Goal: Transaction & Acquisition: Purchase product/service

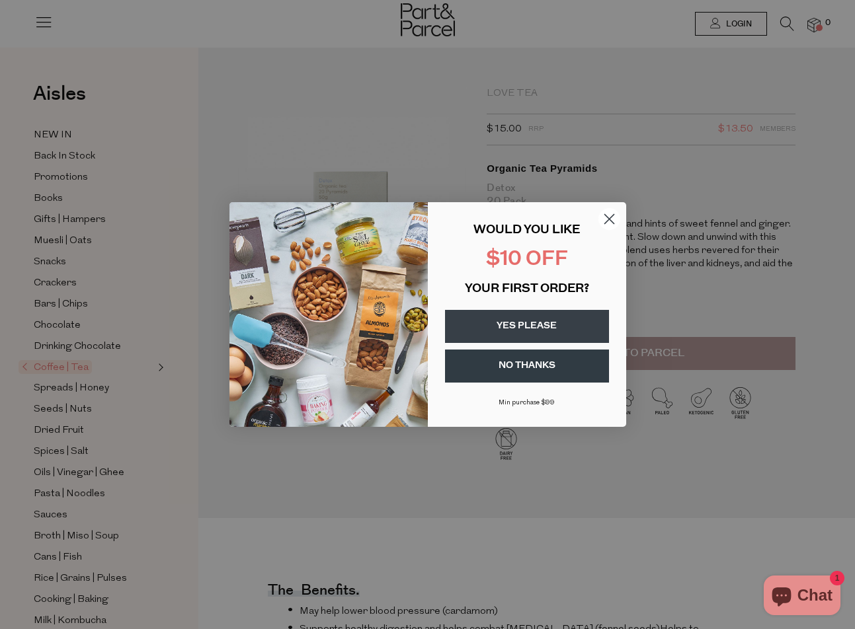
click at [618, 216] on circle "Close dialog" at bounding box center [608, 219] width 22 height 22
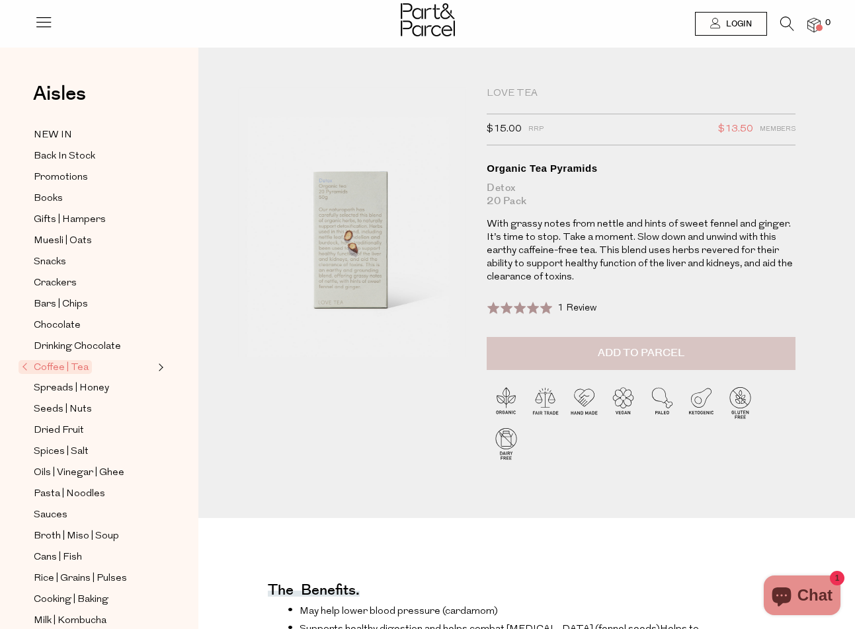
click at [560, 349] on button "Add to Parcel" at bounding box center [640, 353] width 309 height 33
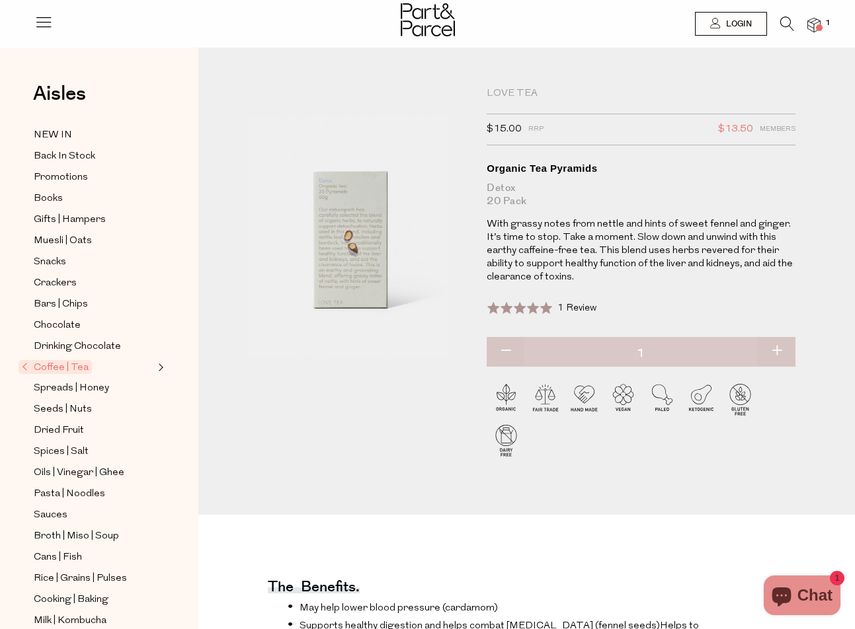
click at [784, 349] on button "button" at bounding box center [776, 351] width 38 height 29
type input "2"
click at [656, 458] on div at bounding box center [640, 424] width 309 height 115
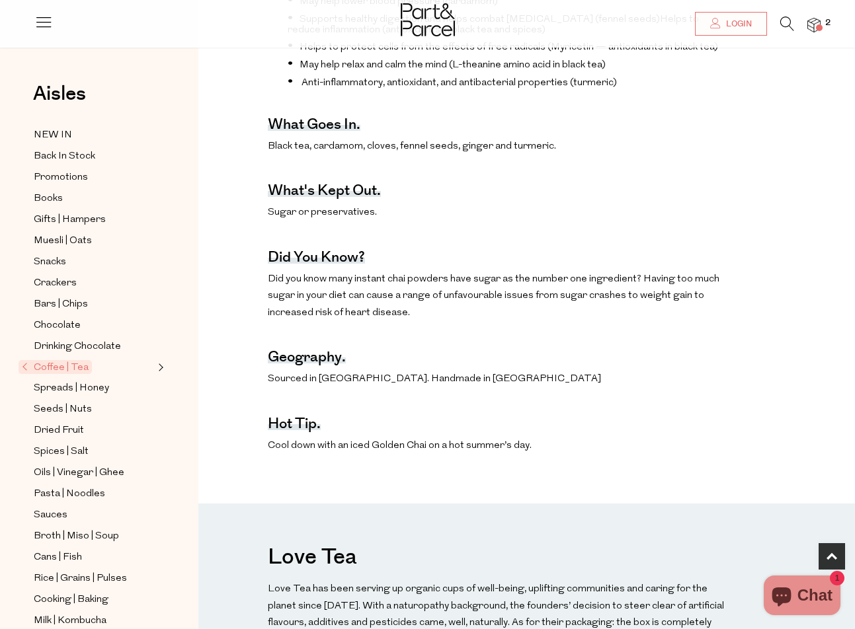
scroll to position [654, 0]
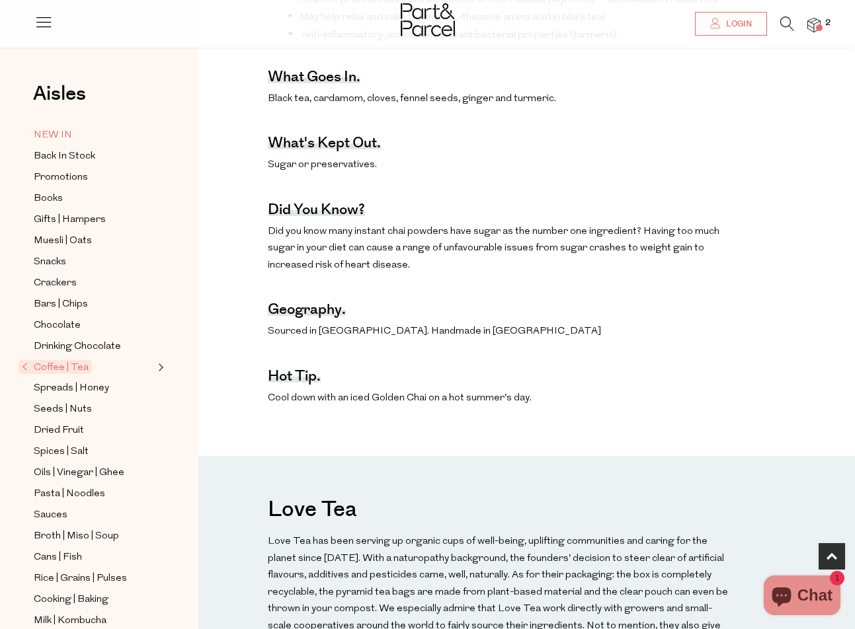
click at [44, 136] on span "NEW IN" at bounding box center [53, 136] width 38 height 16
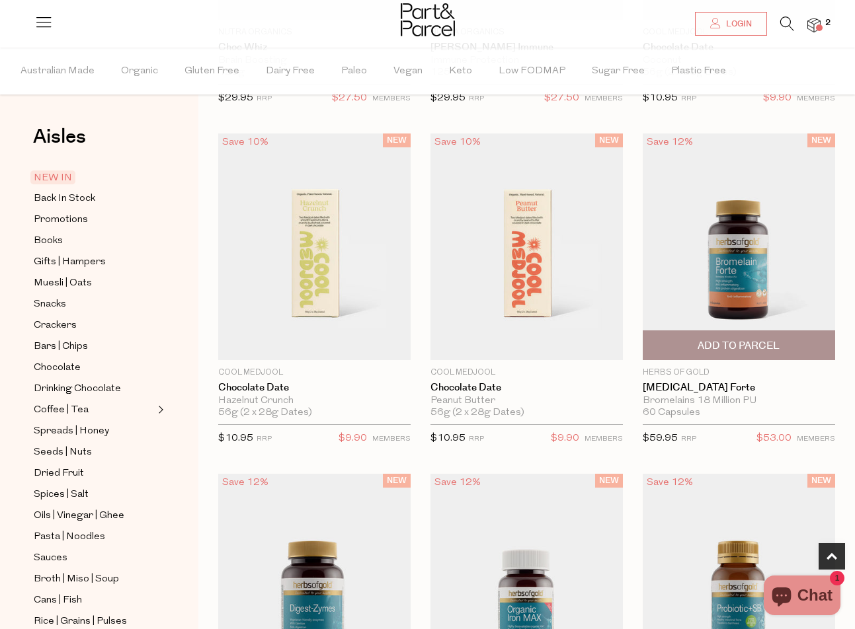
scroll to position [722, 0]
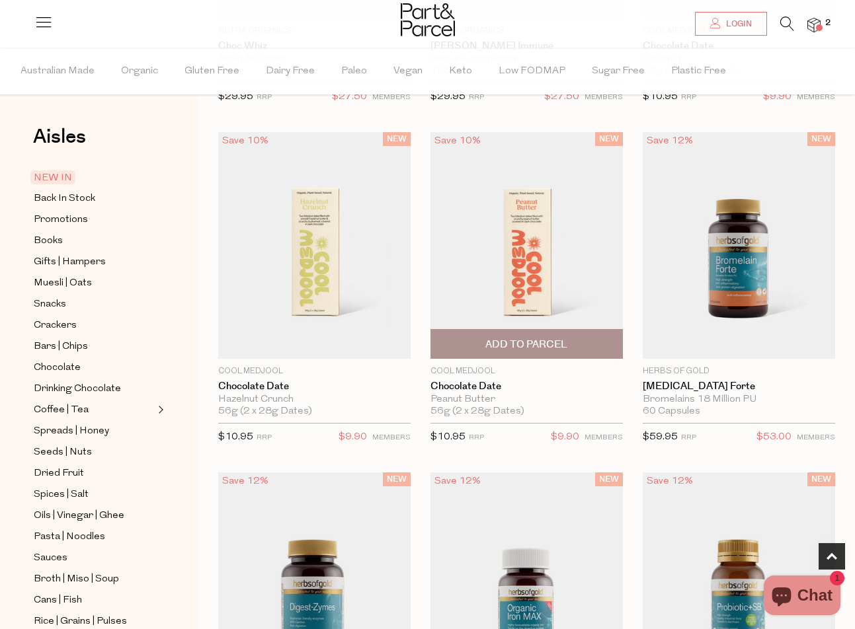
click at [566, 341] on span "Add To Parcel" at bounding box center [526, 345] width 82 height 14
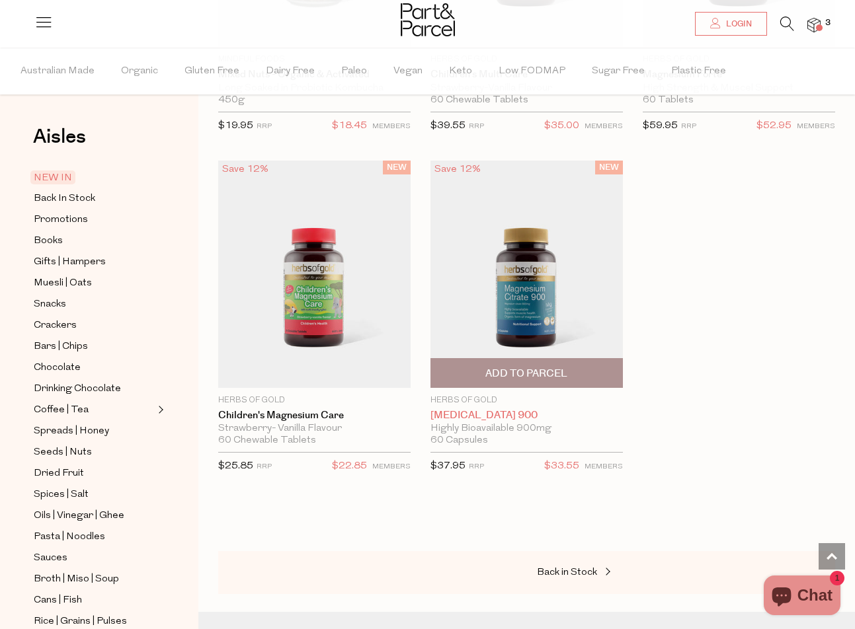
scroll to position [3833, 0]
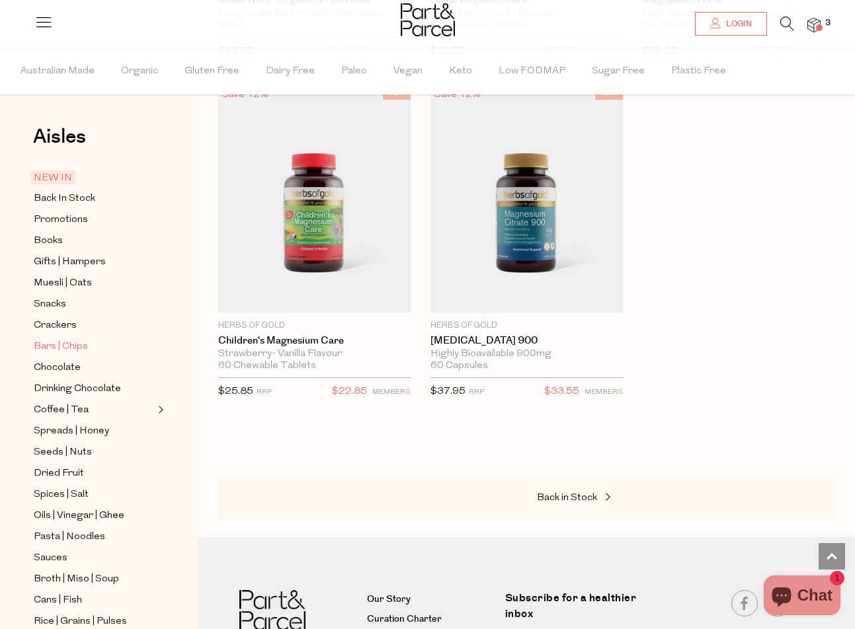
click at [67, 340] on span "Bars | Chips" at bounding box center [61, 347] width 54 height 16
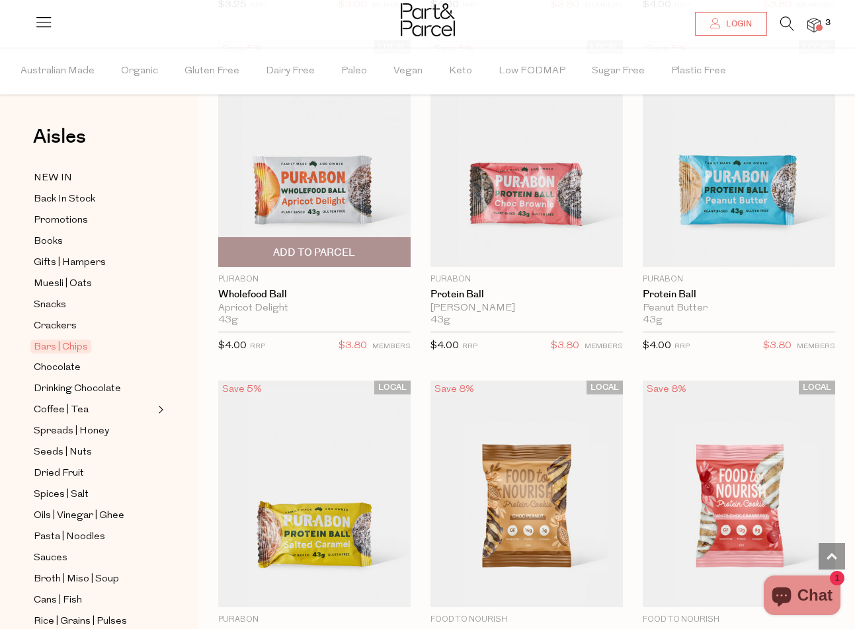
scroll to position [4754, 1]
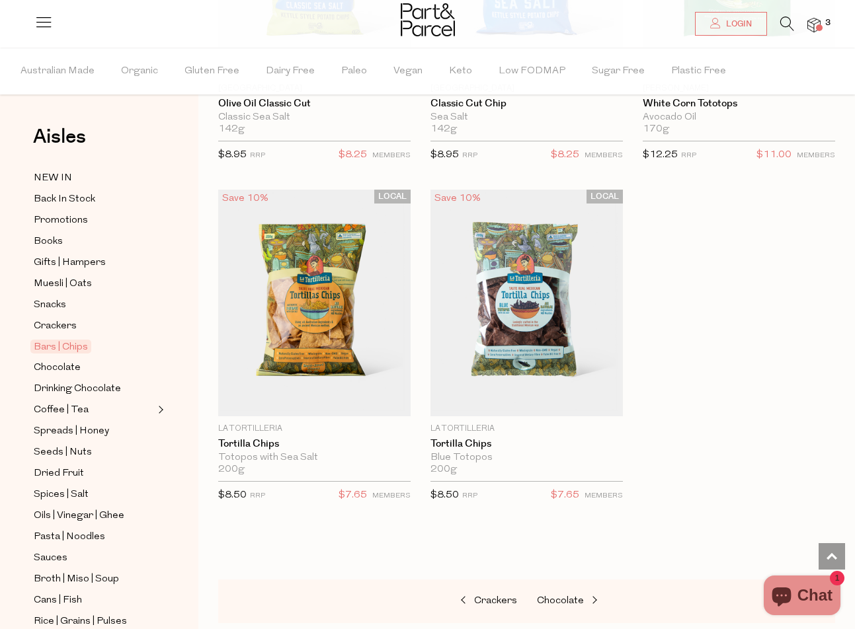
scroll to position [7816, 0]
click at [52, 365] on span "Chocolate" at bounding box center [57, 368] width 47 height 16
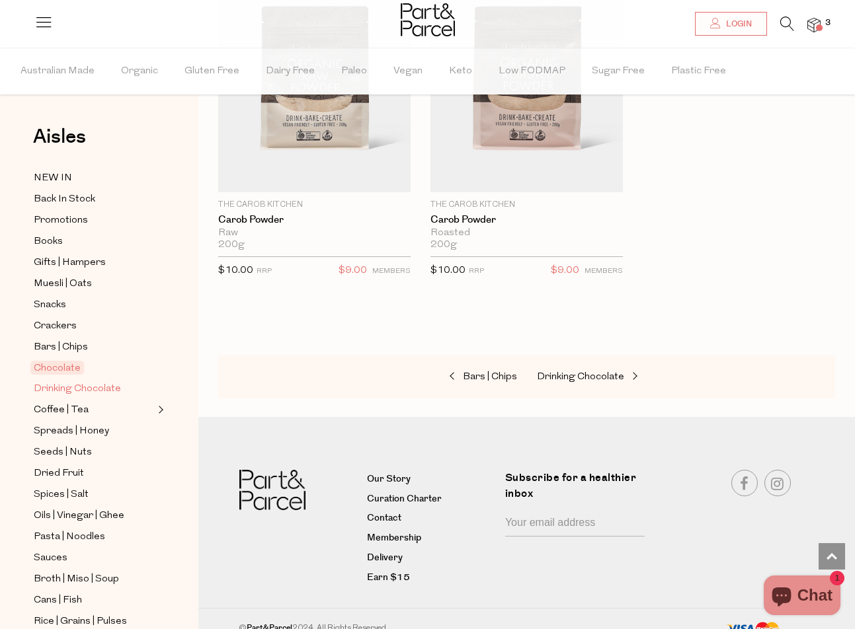
click at [61, 384] on span "Drinking Chocolate" at bounding box center [77, 389] width 87 height 16
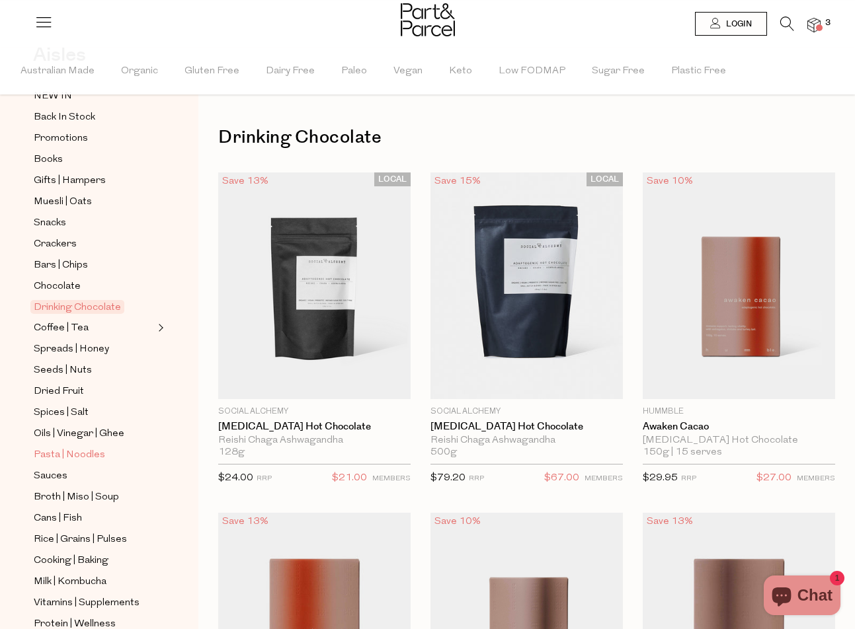
click at [63, 454] on span "Pasta | Noodles" at bounding box center [69, 455] width 71 height 16
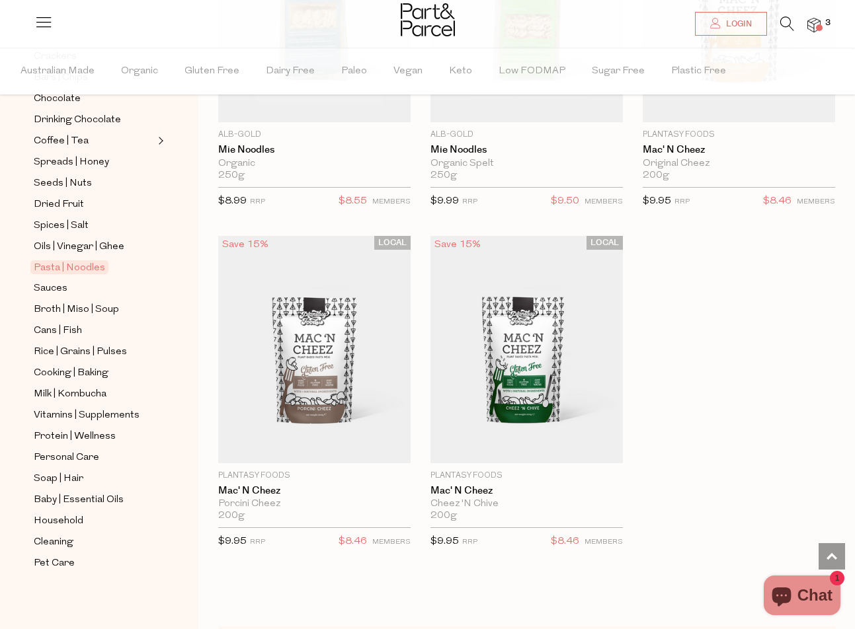
click at [50, 297] on ul "NEW IN Back In Stock Promotions Books Gifts | Hampers Muesli | Oats Snacks Crac…" at bounding box center [98, 235] width 141 height 671
click at [50, 289] on span "Sauces" at bounding box center [51, 289] width 34 height 16
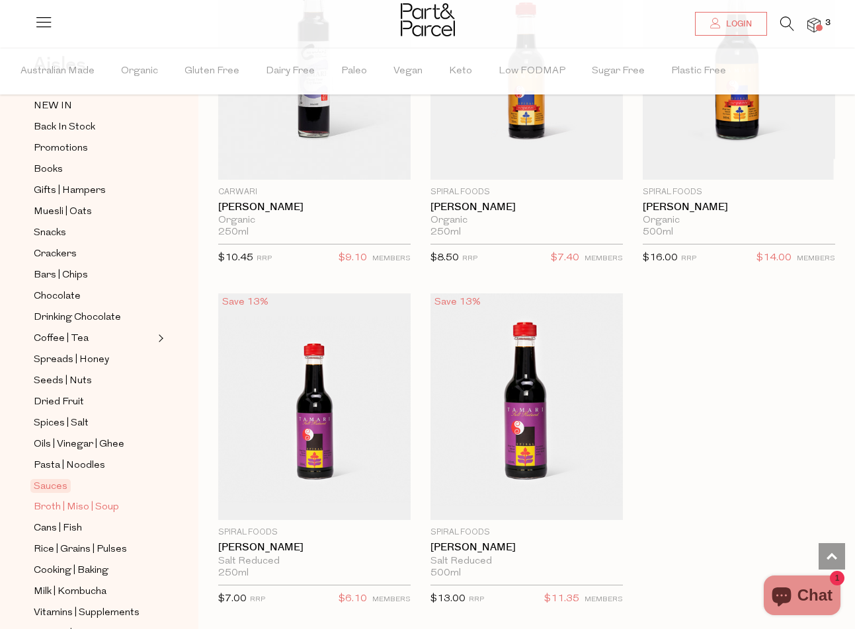
click at [63, 511] on span "Broth | Miso | Soup" at bounding box center [76, 508] width 85 height 16
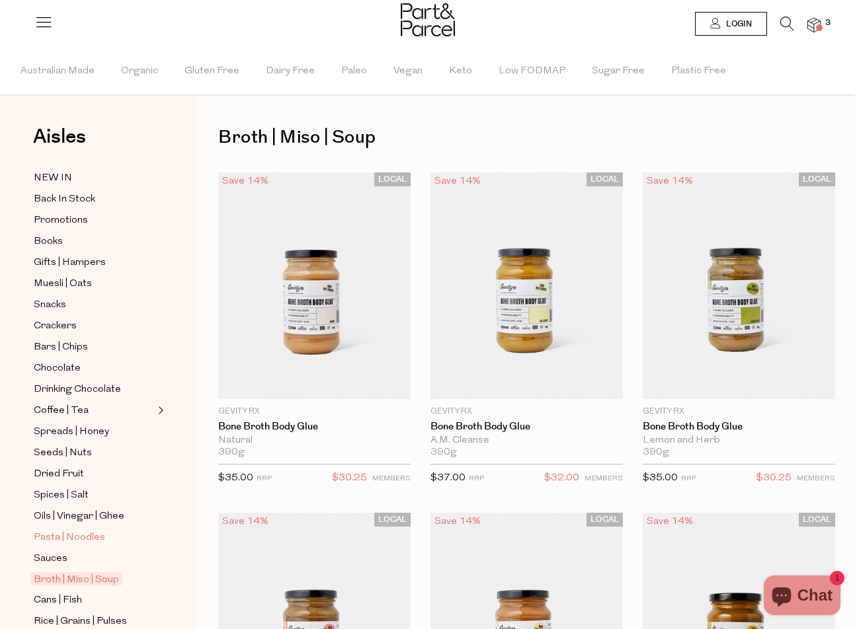
click at [63, 543] on span "Pasta | Noodles" at bounding box center [69, 538] width 71 height 16
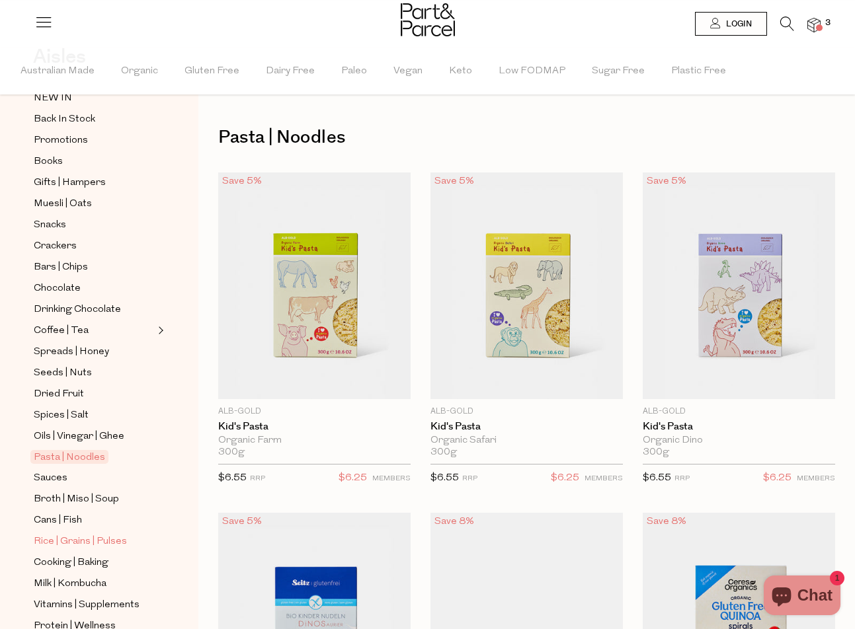
click at [60, 549] on span "Rice | Grains | Pulses" at bounding box center [80, 542] width 93 height 16
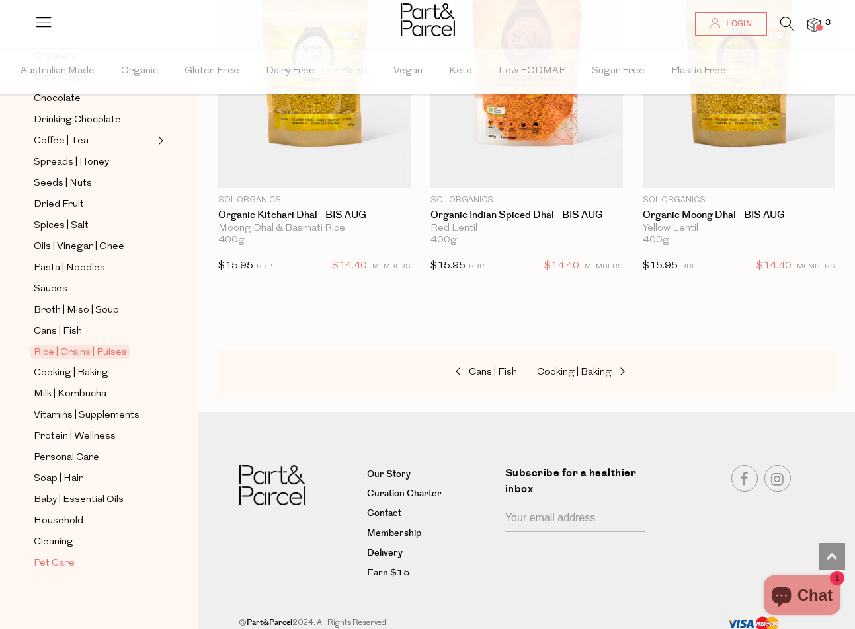
click at [52, 556] on span "Pet Care" at bounding box center [54, 564] width 41 height 16
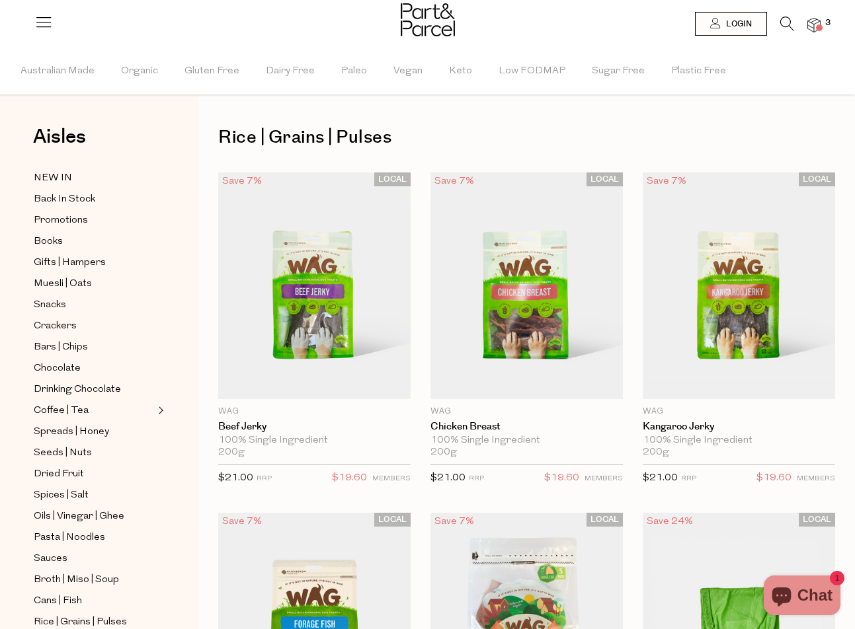
click at [52, 546] on ul "NEW IN Back In Stock Promotions Books Gifts | Hampers Muesli | Oats Snacks Crac…" at bounding box center [98, 505] width 141 height 671
click at [52, 545] on span "Pasta | Noodles" at bounding box center [69, 538] width 71 height 16
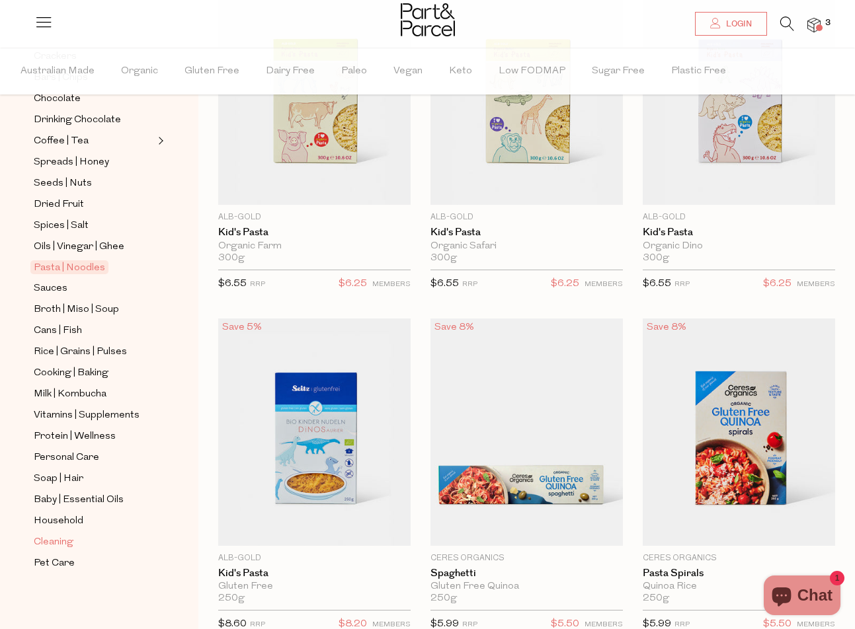
click at [56, 541] on span "Cleaning" at bounding box center [54, 543] width 40 height 16
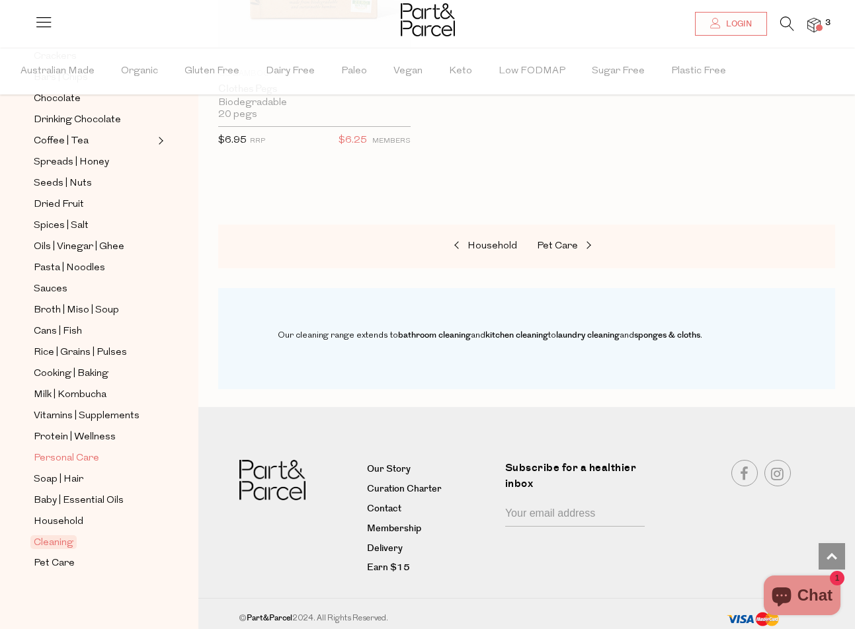
click at [59, 455] on span "Personal Care" at bounding box center [66, 459] width 65 height 16
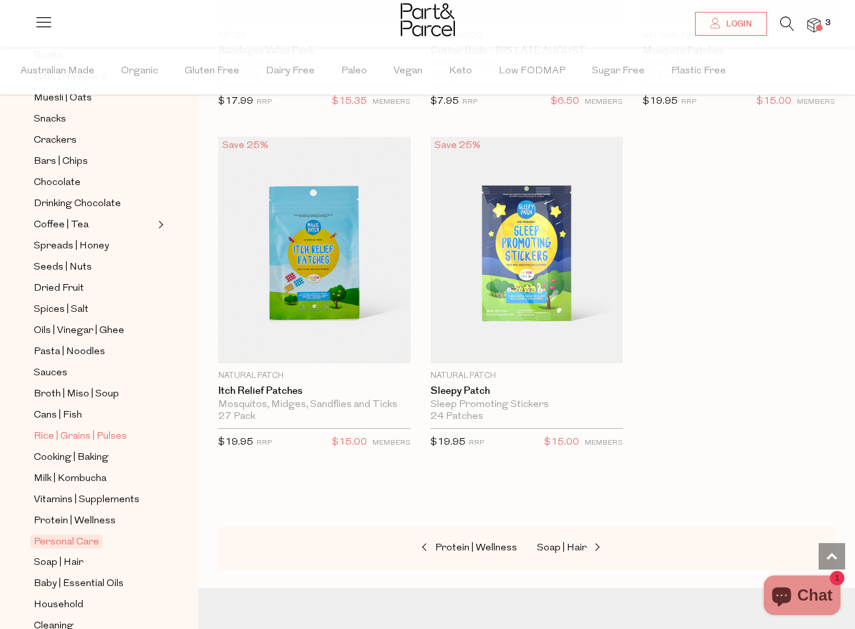
scroll to position [188, 0]
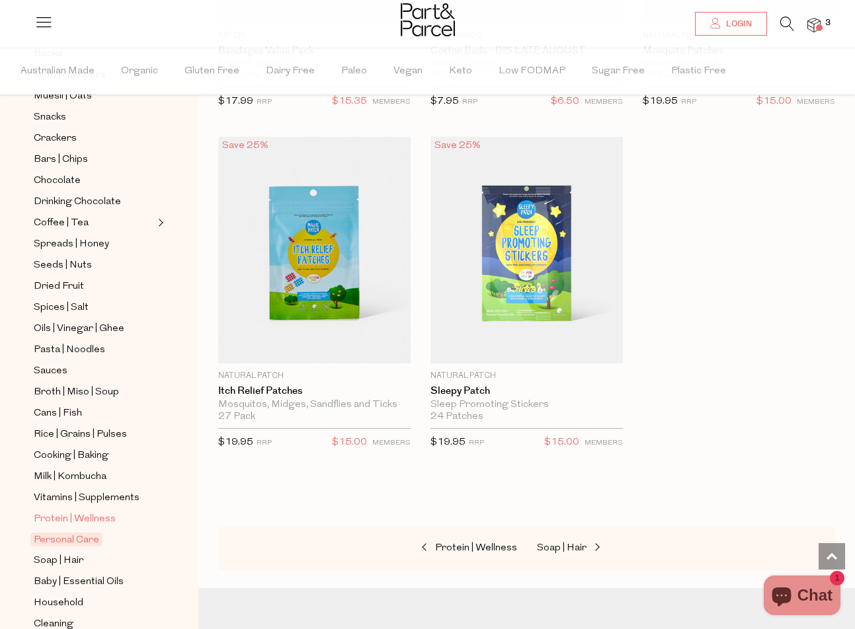
click at [61, 523] on span "Protein | Wellness" at bounding box center [75, 520] width 82 height 16
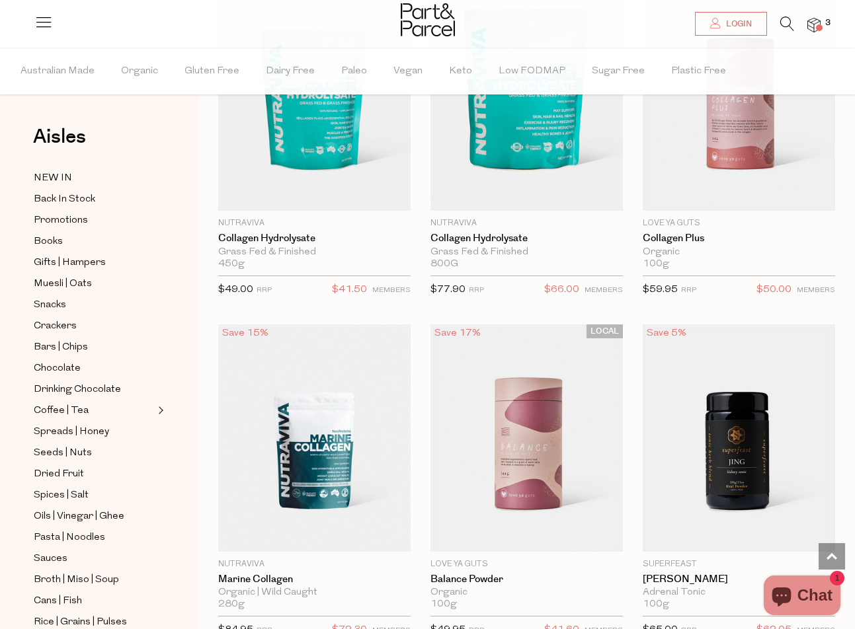
scroll to position [2831, 0]
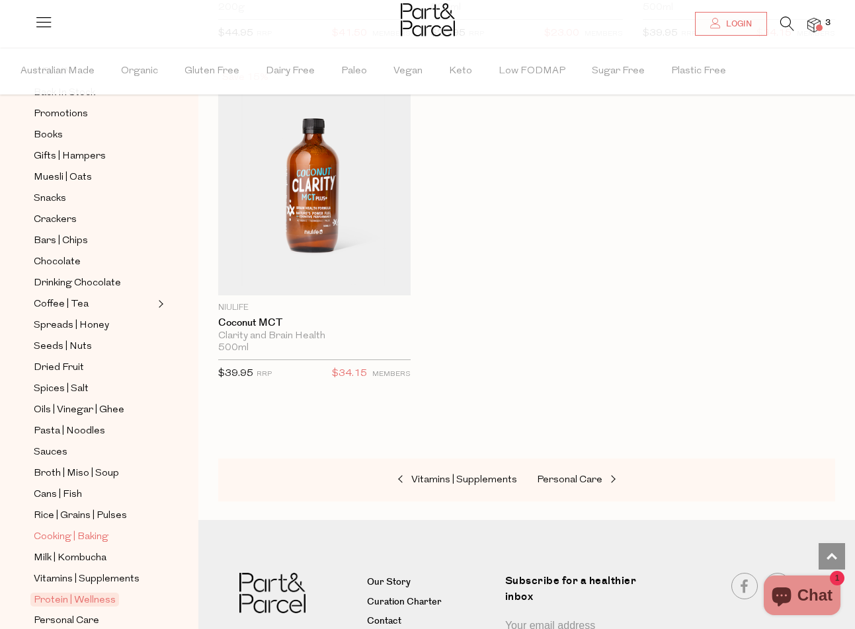
scroll to position [108, 0]
click at [79, 527] on ul "NEW IN Back In Stock Promotions Books Gifts | Hampers Muesli | Oats Snacks Crac…" at bounding box center [98, 397] width 141 height 671
click at [78, 534] on span "Cooking | Baking" at bounding box center [71, 536] width 75 height 16
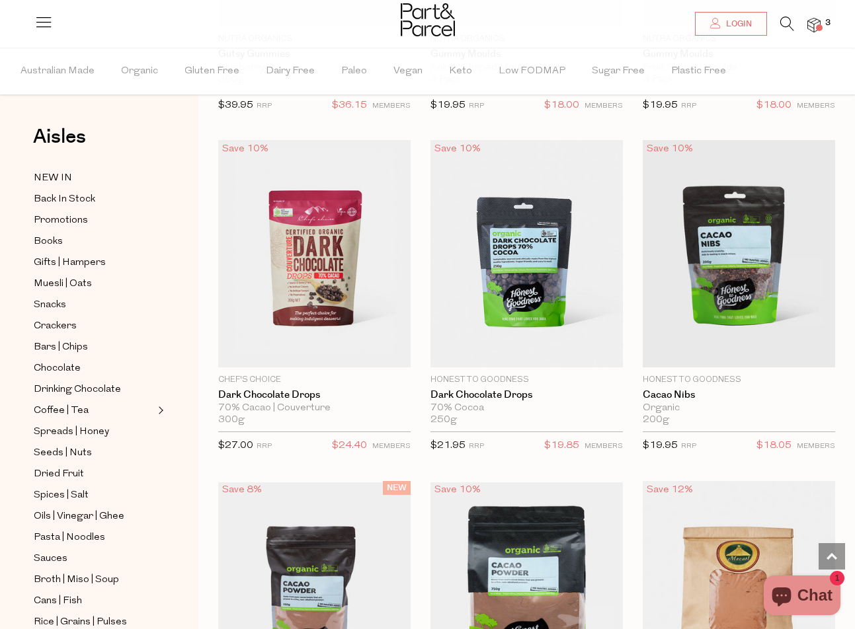
scroll to position [2761, 1]
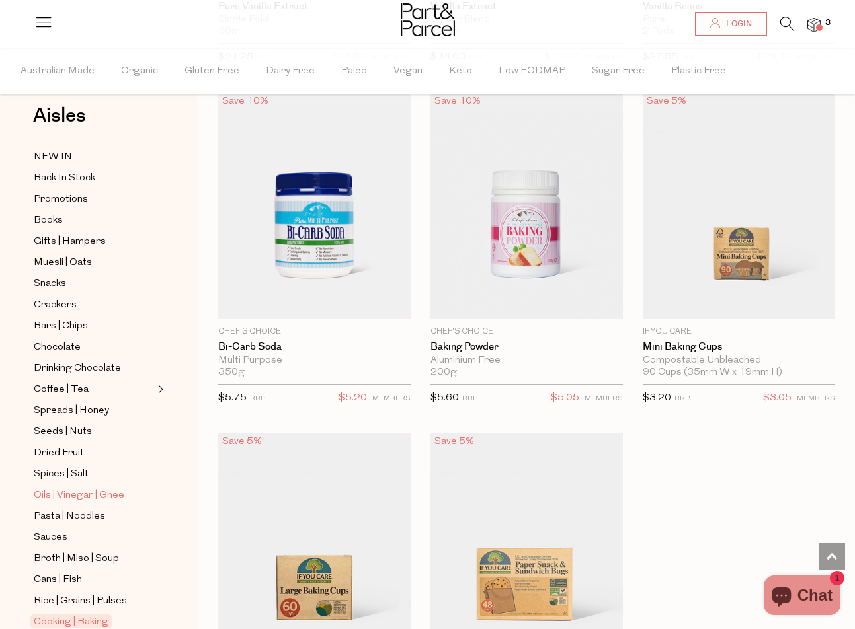
scroll to position [37, 0]
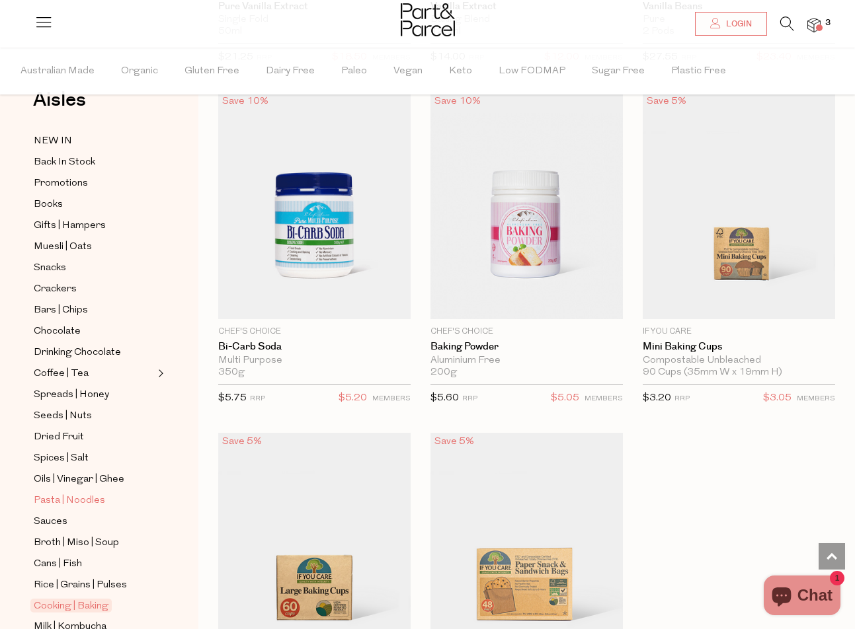
drag, startPoint x: 58, startPoint y: 500, endPoint x: 53, endPoint y: 494, distance: 8.0
click at [53, 494] on span "Pasta | Noodles" at bounding box center [69, 501] width 71 height 16
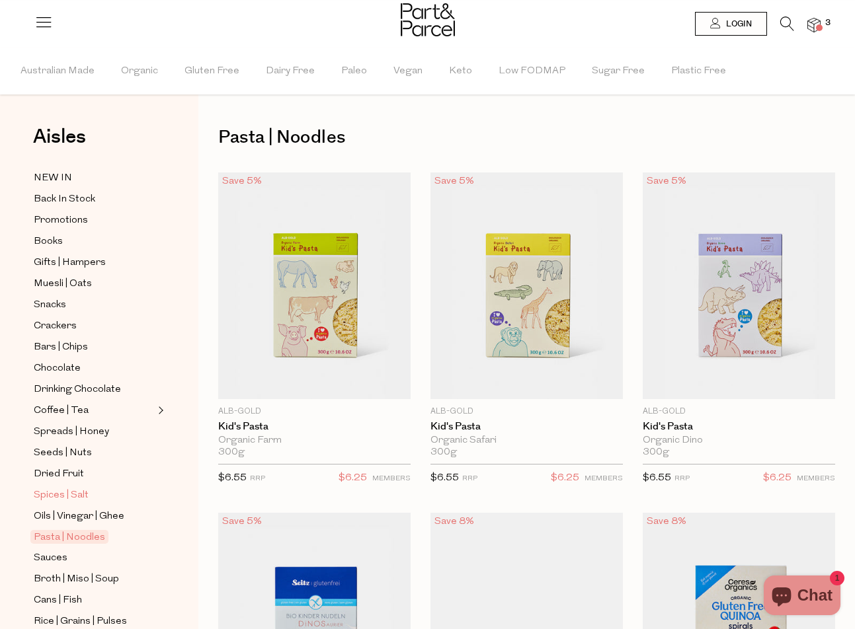
click at [65, 490] on span "Spices | Salt" at bounding box center [61, 496] width 55 height 16
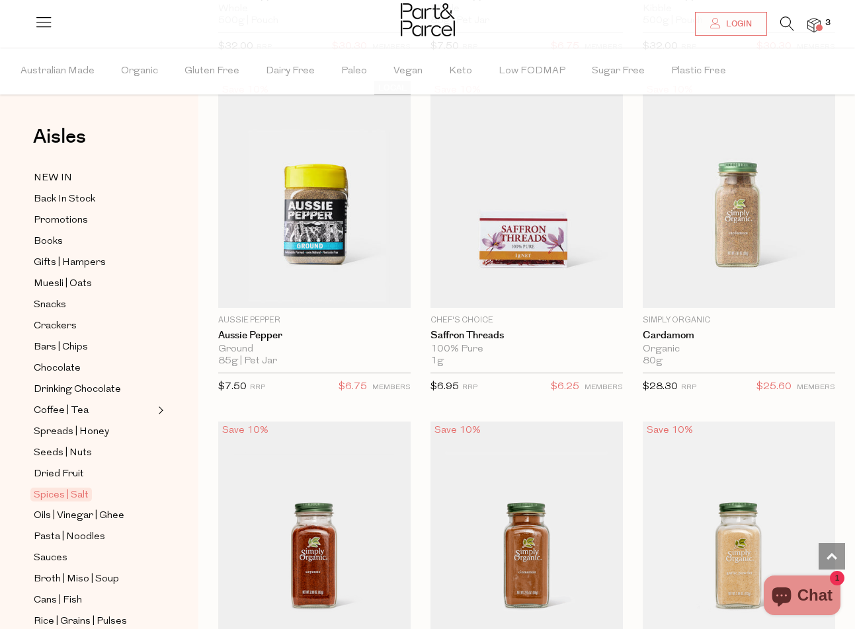
scroll to position [2204, 0]
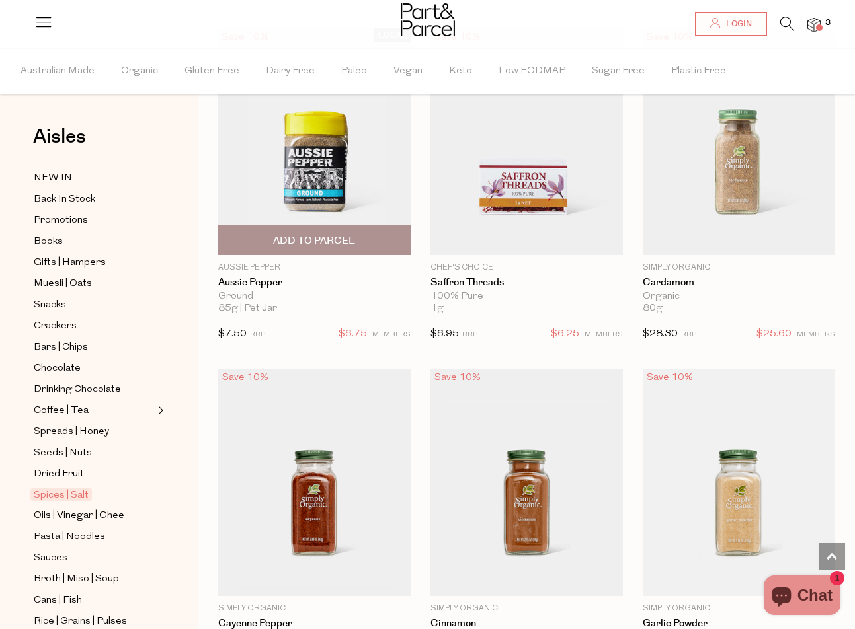
click at [381, 236] on span "Add To Parcel" at bounding box center [314, 240] width 184 height 28
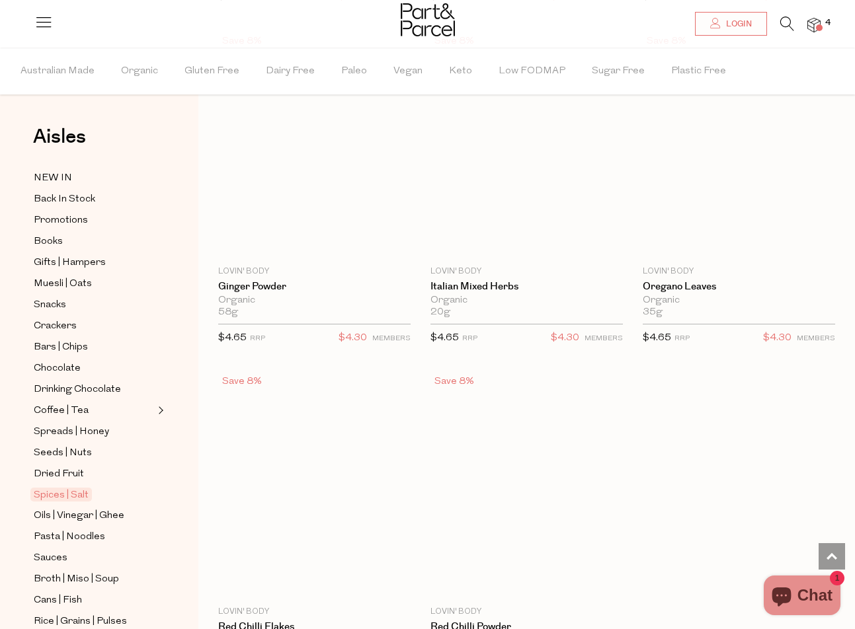
scroll to position [5330, 0]
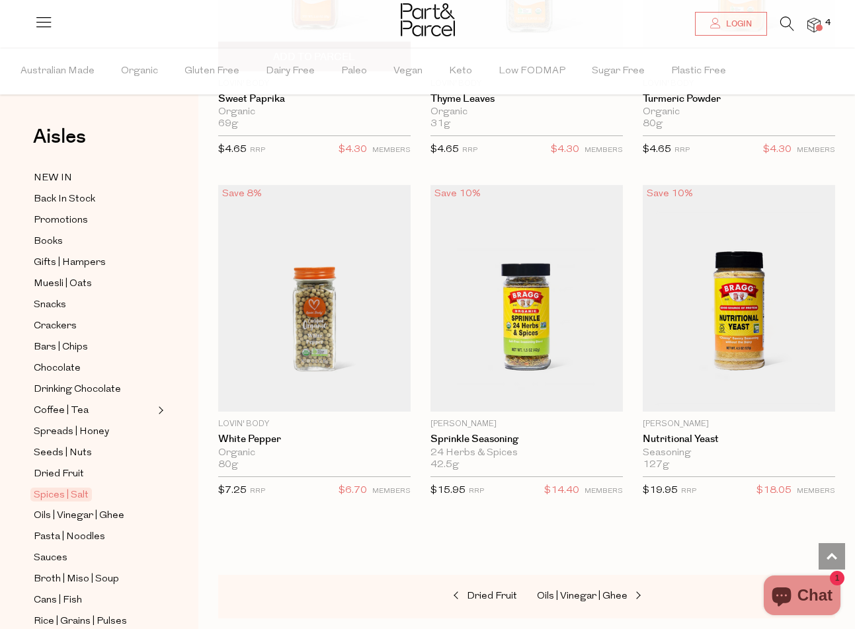
scroll to position [6189, 0]
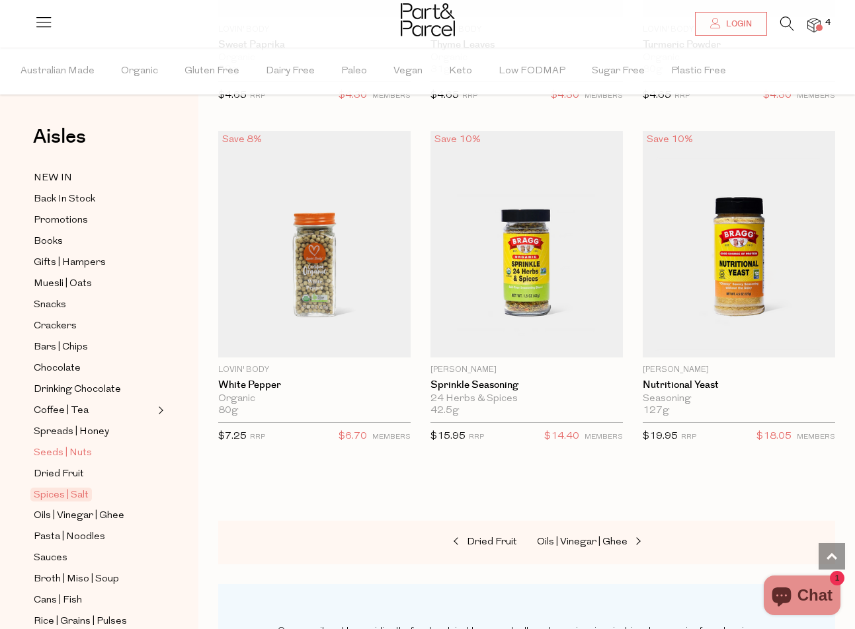
click at [71, 450] on span "Seeds | Nuts" at bounding box center [63, 453] width 58 height 16
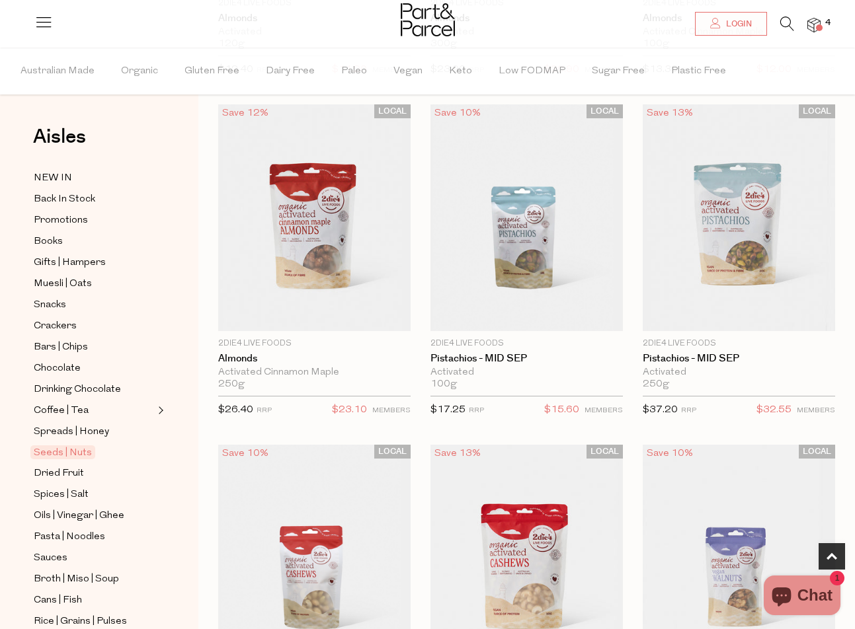
scroll to position [410, 0]
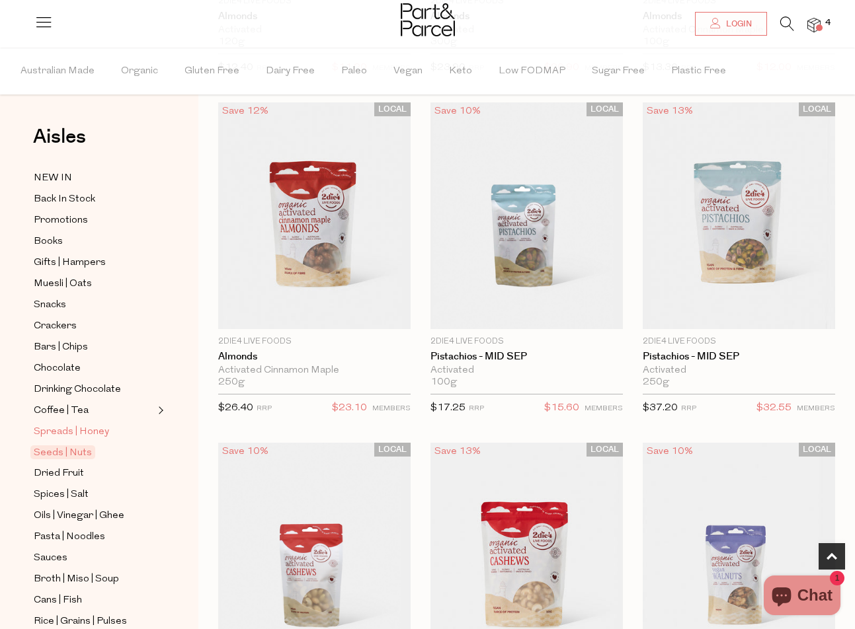
click at [104, 428] on span "Spreads | Honey" at bounding box center [71, 432] width 75 height 16
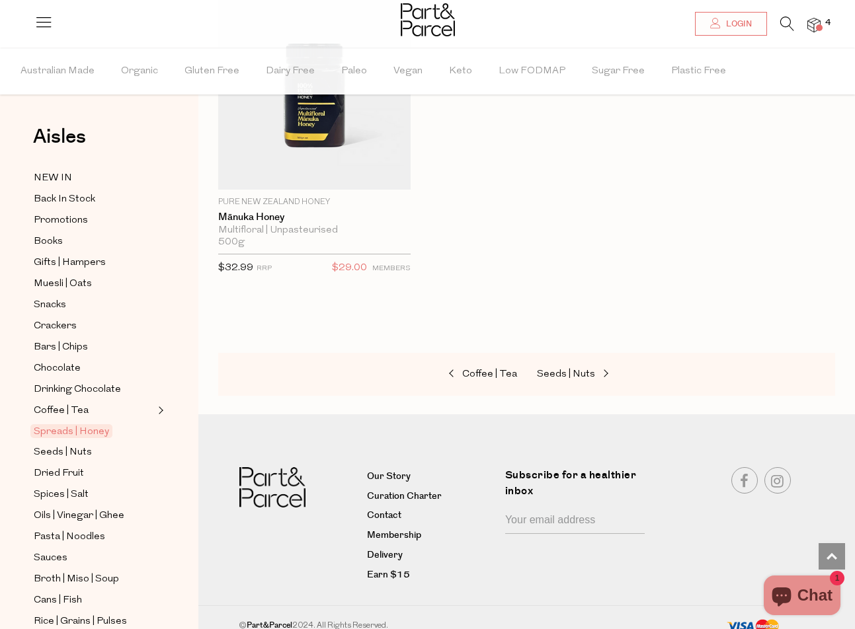
scroll to position [5658, 0]
click at [56, 328] on span "Crackers" at bounding box center [55, 327] width 43 height 16
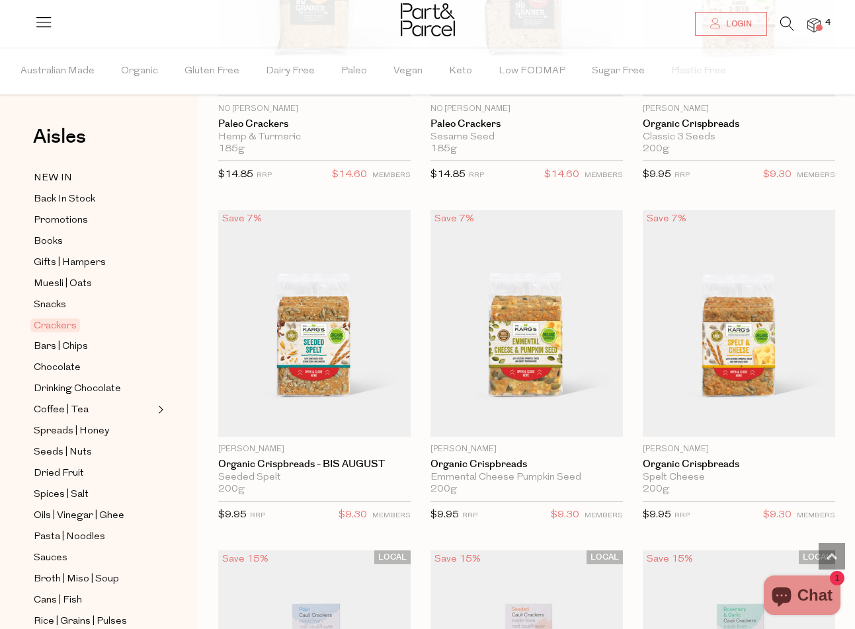
scroll to position [3033, 1]
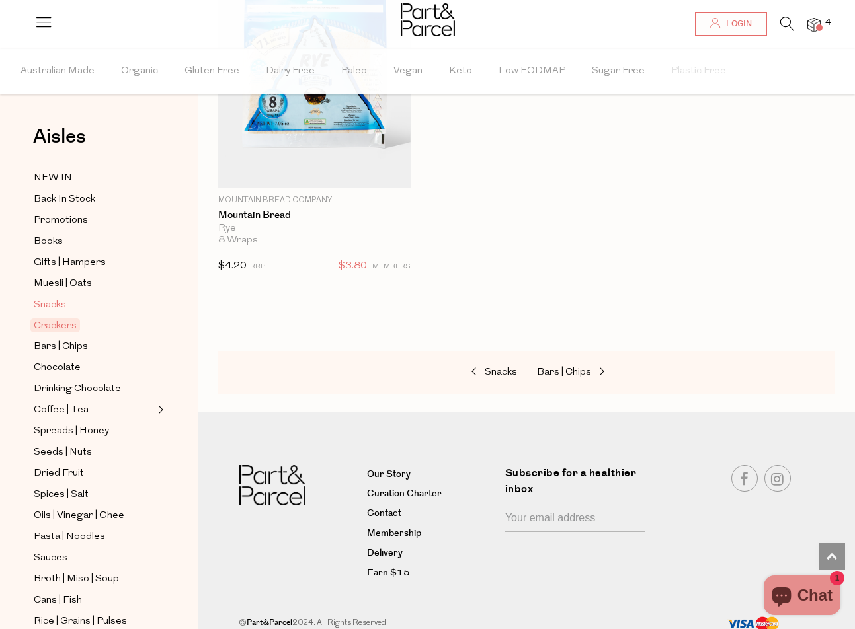
click at [54, 311] on span "Snacks" at bounding box center [50, 305] width 32 height 16
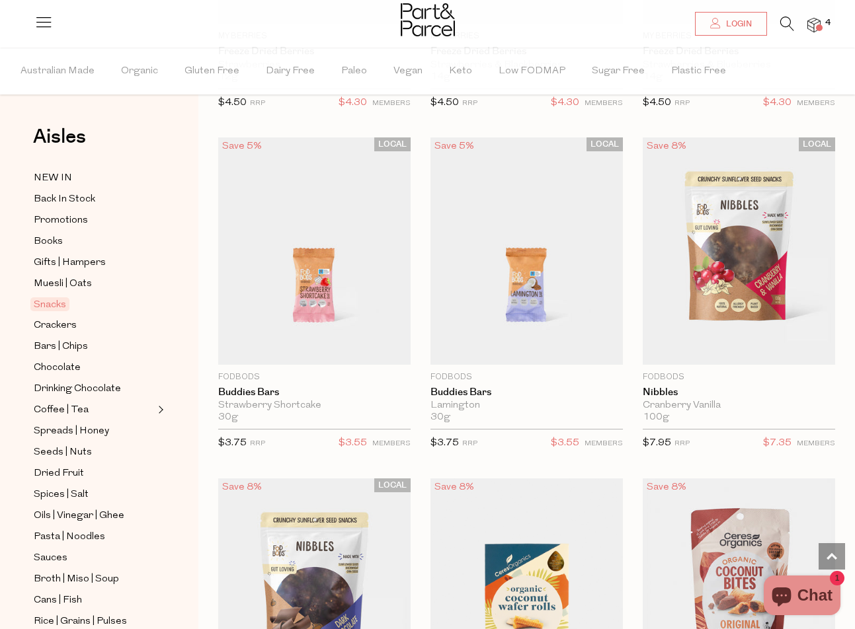
scroll to position [2746, 0]
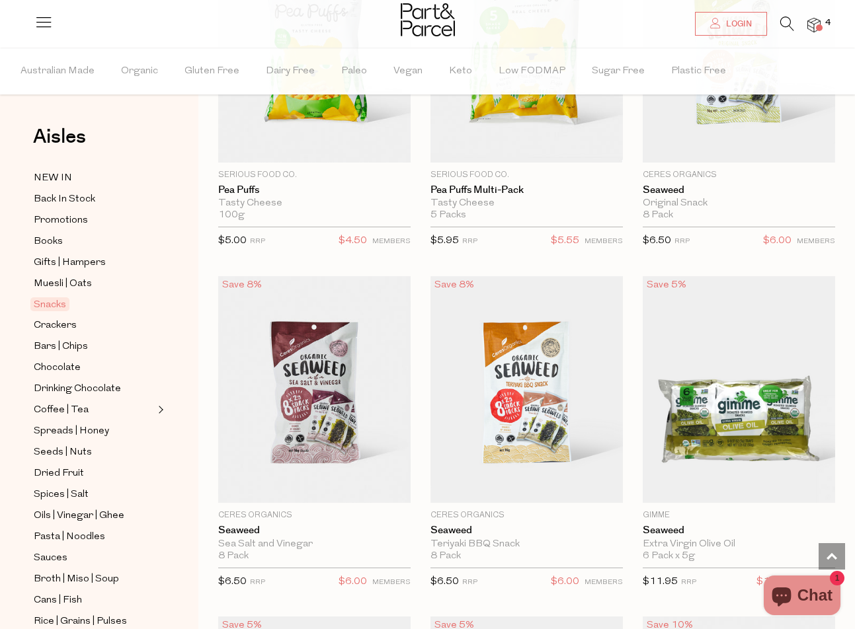
scroll to position [5729, 1]
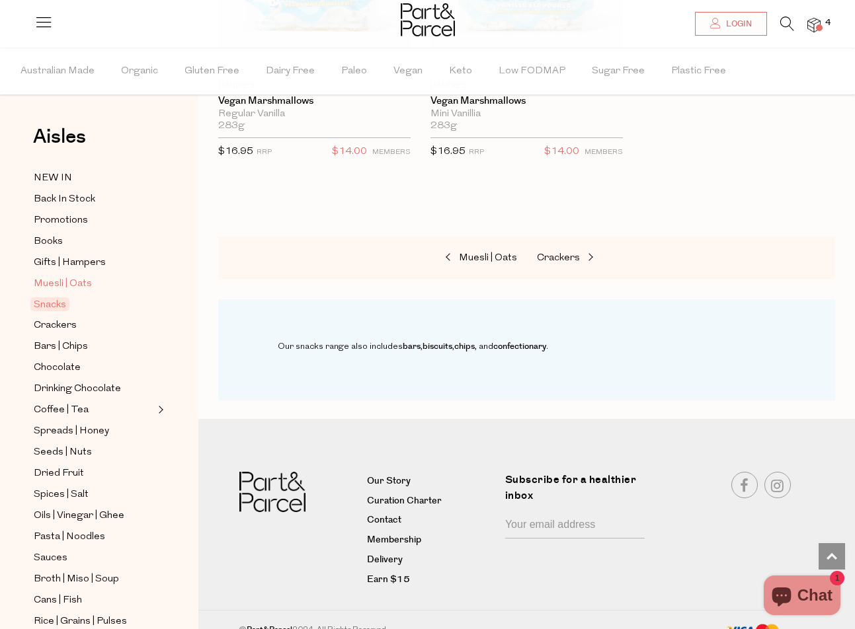
click at [77, 286] on span "Muesli | Oats" at bounding box center [63, 284] width 58 height 16
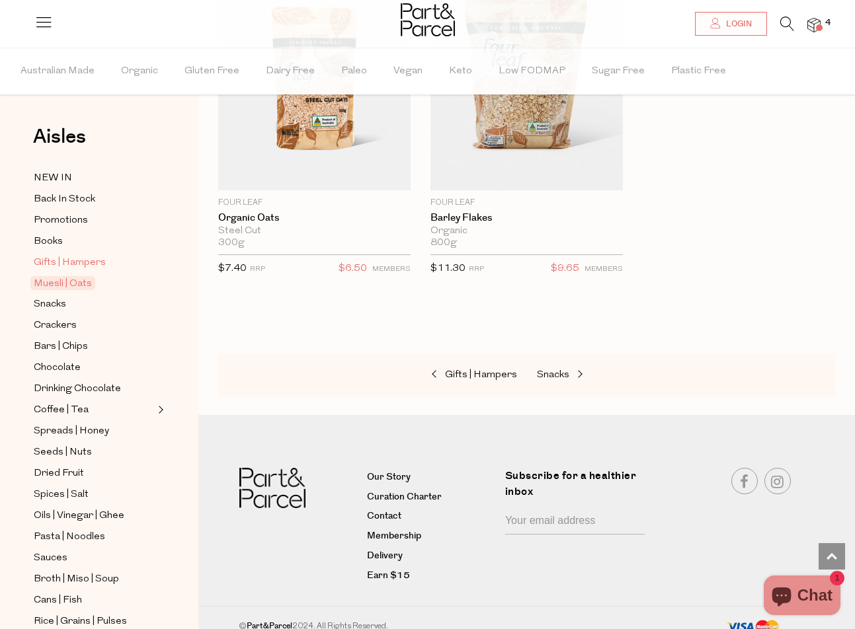
click at [42, 270] on span "Gifts | Hampers" at bounding box center [70, 263] width 72 height 16
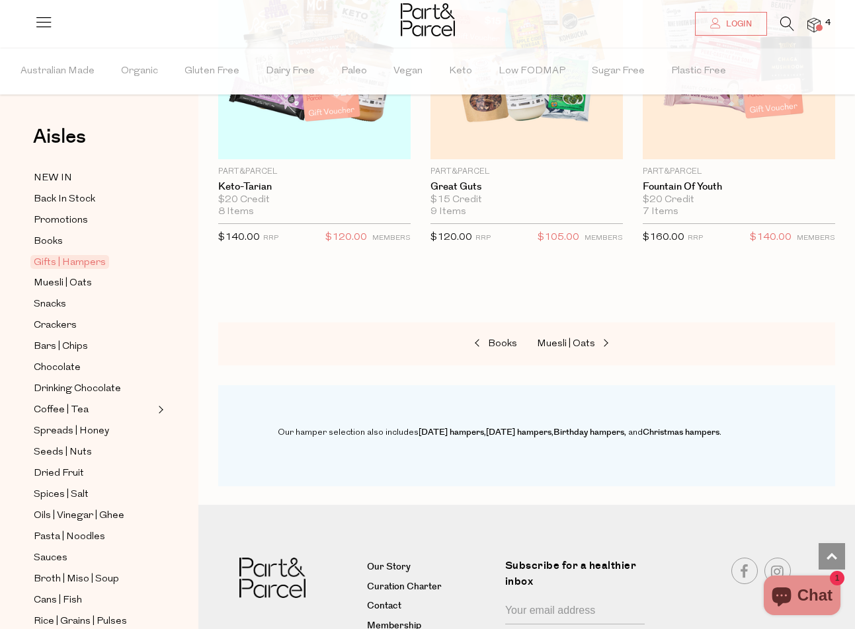
scroll to position [922, 0]
click at [55, 238] on span "Books" at bounding box center [48, 242] width 29 height 16
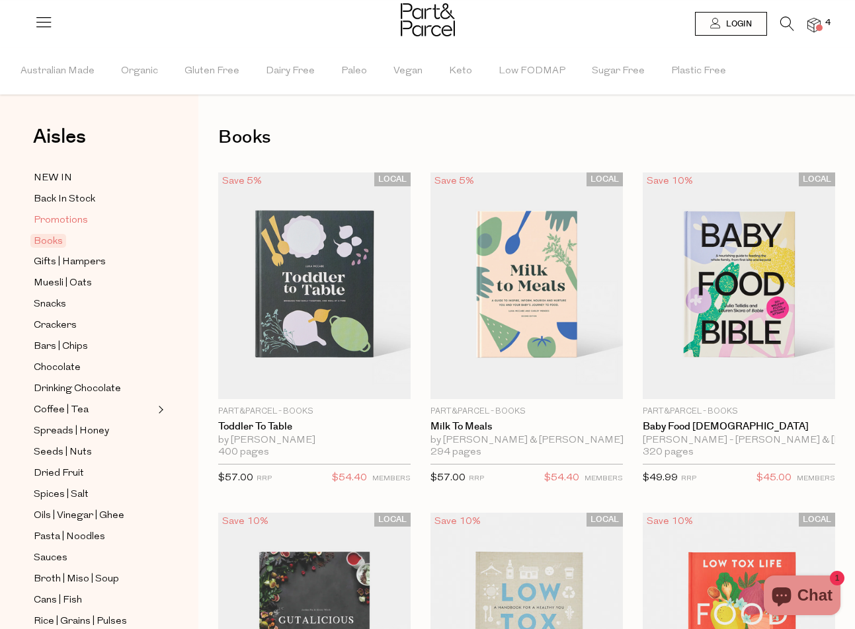
click at [53, 221] on span "Promotions" at bounding box center [61, 221] width 54 height 16
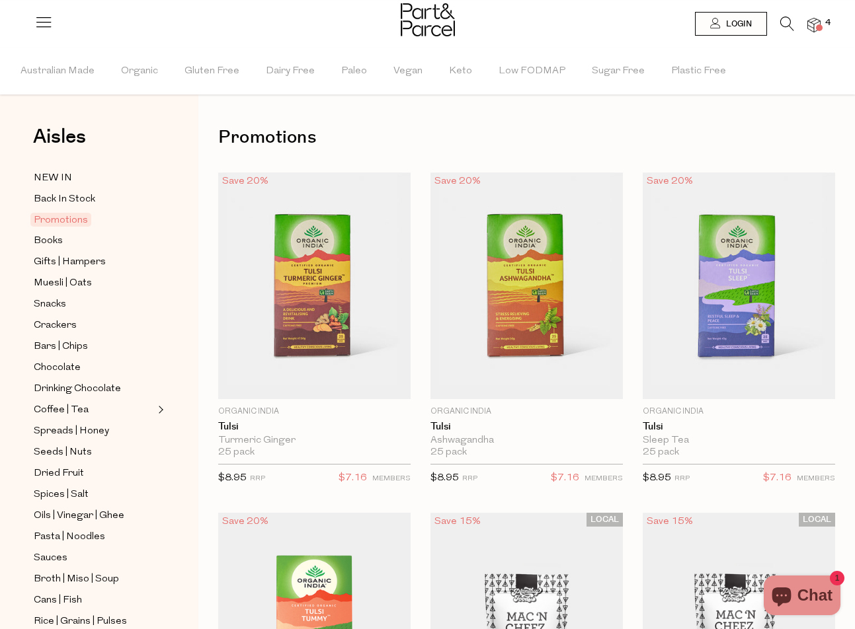
click at [815, 24] on img at bounding box center [813, 25] width 13 height 15
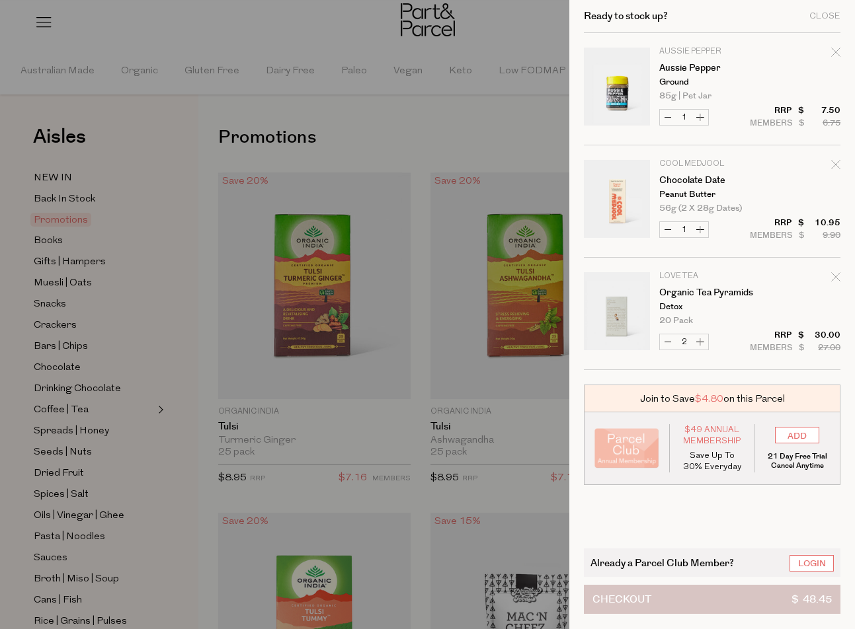
click at [733, 597] on button "Checkout $ 48.45" at bounding box center [712, 599] width 256 height 29
